Goal: Task Accomplishment & Management: Use online tool/utility

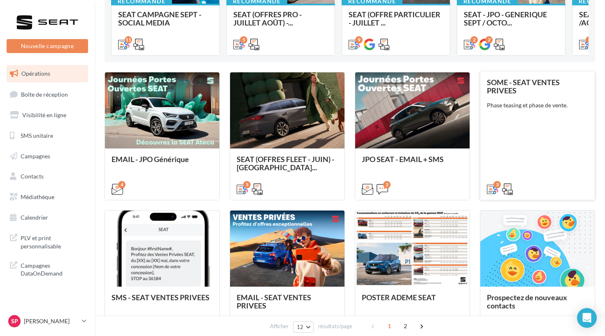
scroll to position [165, 0]
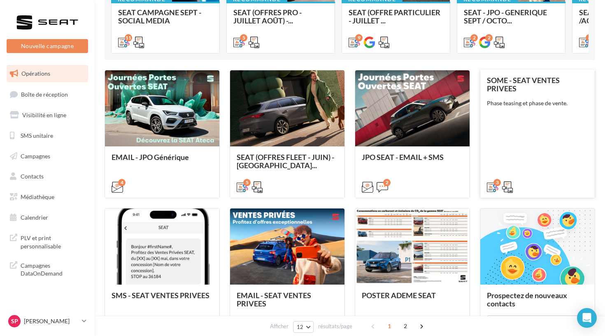
click at [509, 161] on div "SOME - SEAT VENTES PRIVEES Phase teasing et phase de vente." at bounding box center [537, 133] width 101 height 114
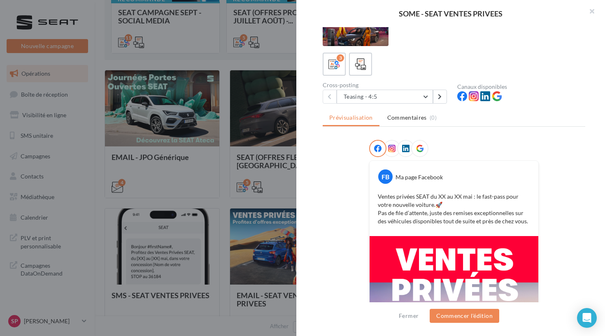
scroll to position [27, 0]
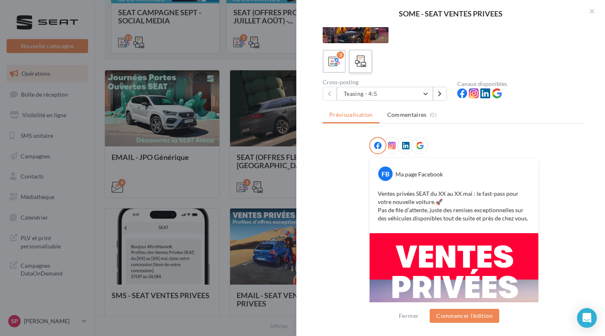
click at [367, 64] on div at bounding box center [360, 61] width 15 height 15
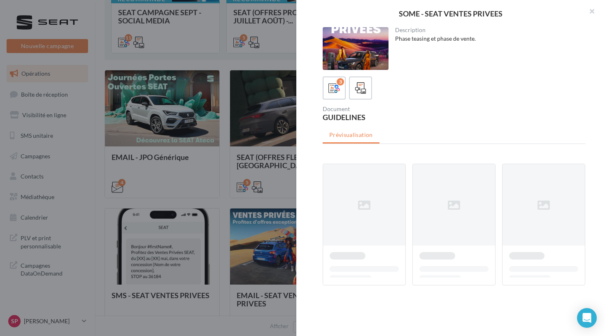
scroll to position [0, 0]
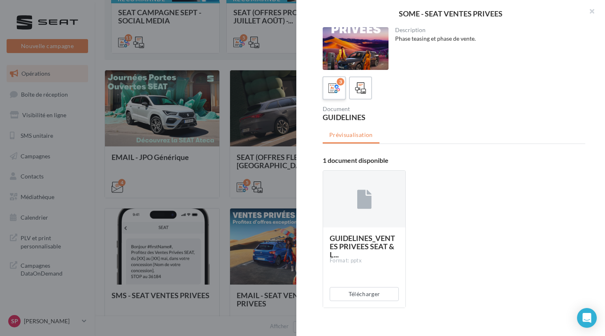
click at [333, 80] on label "3" at bounding box center [333, 87] width 23 height 23
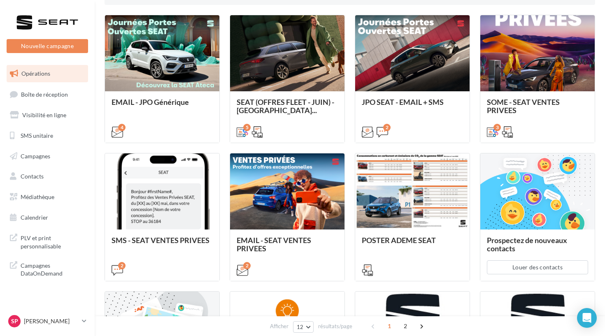
scroll to position [241, 0]
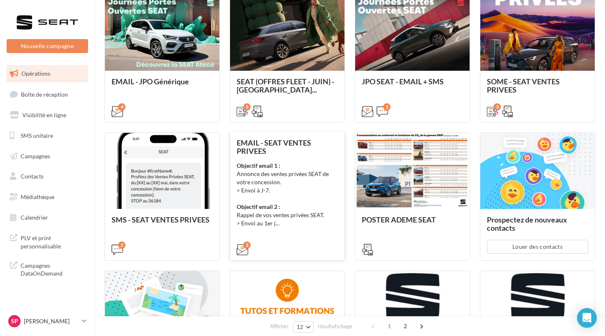
click at [285, 188] on div "Objectif email 1 : Annonce des ventes privées SEAT de votre concession. > Envoi…" at bounding box center [287, 195] width 101 height 66
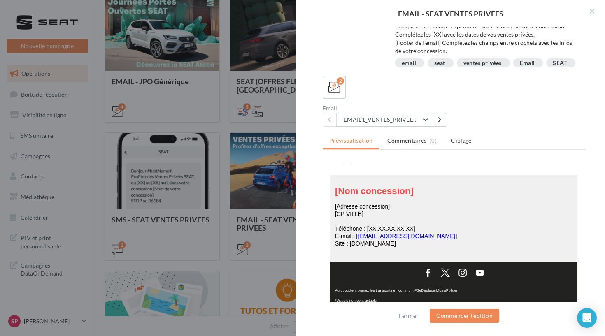
scroll to position [316, 0]
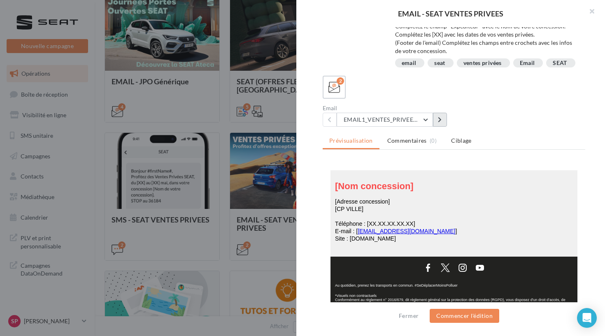
click at [437, 124] on button at bounding box center [440, 120] width 14 height 14
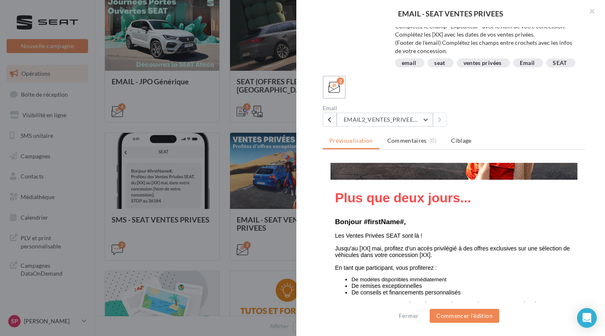
scroll to position [152, 0]
click at [333, 126] on button at bounding box center [330, 120] width 14 height 14
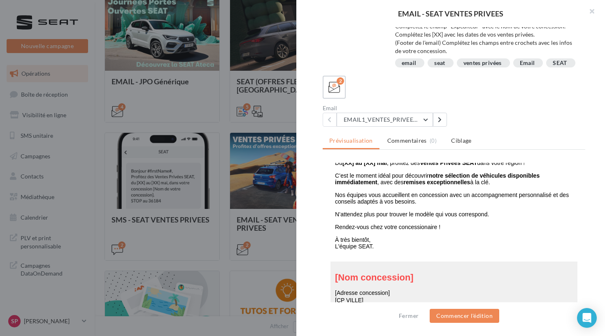
scroll to position [266, 0]
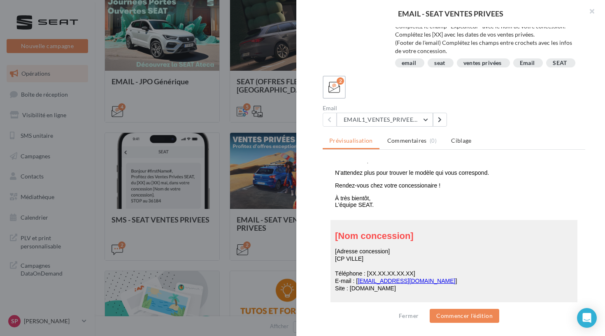
click at [296, 221] on div "Description Objectif email 1 : Annonce des ventes privées SEAT de votre concess…" at bounding box center [453, 168] width 315 height 283
click at [268, 210] on div at bounding box center [302, 168] width 605 height 336
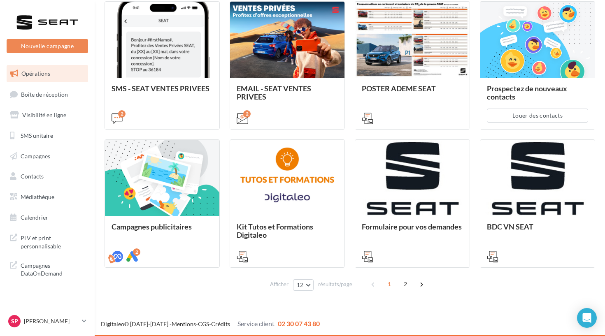
scroll to position [372, 0]
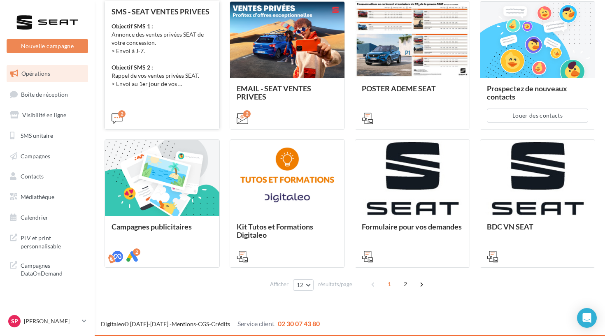
click at [147, 88] on div "Objectif SMS 1 : Annonce des ventes privées SEAT de votre concession. > Envoi à…" at bounding box center [161, 55] width 101 height 66
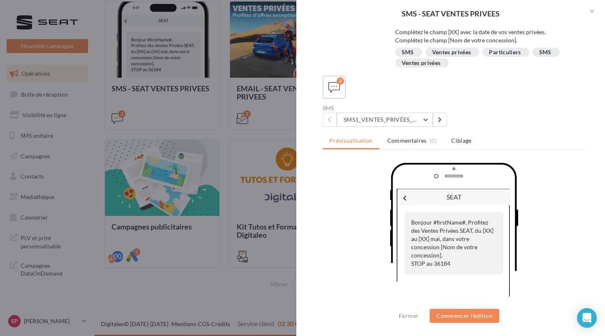
scroll to position [114, 0]
click at [453, 315] on button "Commencer l'édition" at bounding box center [465, 316] width 70 height 14
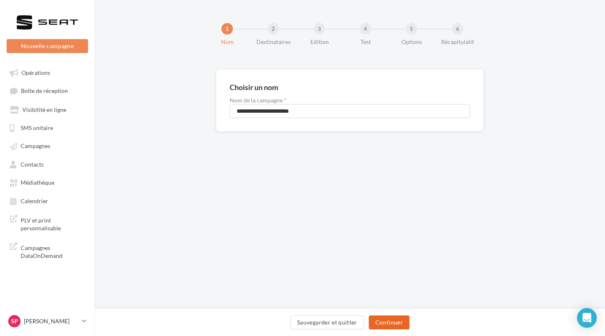
click at [392, 318] on button "Continuer" at bounding box center [389, 323] width 41 height 14
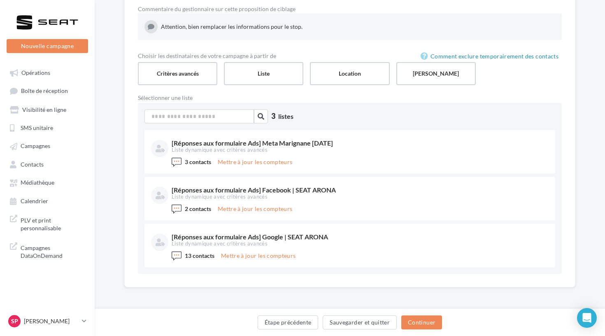
scroll to position [91, 0]
click at [69, 70] on link "Opérations" at bounding box center [47, 72] width 85 height 15
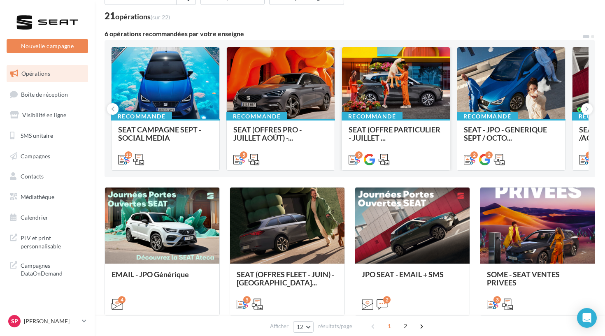
scroll to position [70, 0]
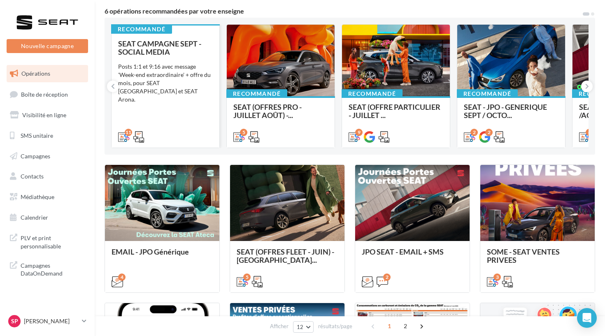
click at [193, 95] on div "SEAT CAMPAGNE SEPT - SOCIAL MEDIA Posts 1:1 et 9:16 avec message 'Week-end extr…" at bounding box center [165, 89] width 95 height 101
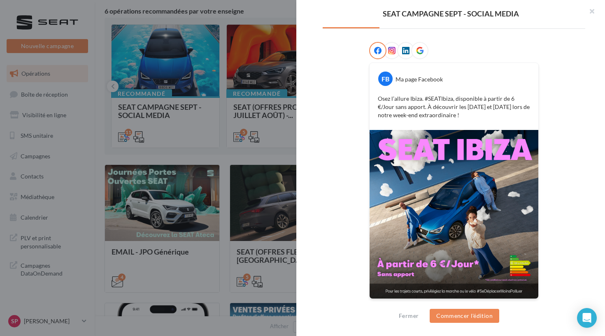
scroll to position [121, 0]
click at [276, 106] on div at bounding box center [302, 168] width 605 height 336
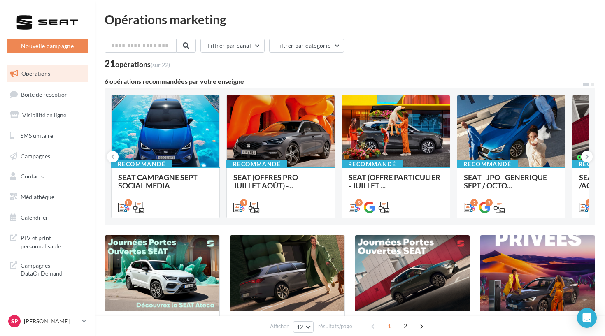
scroll to position [0, 0]
